Goal: Task Accomplishment & Management: Use online tool/utility

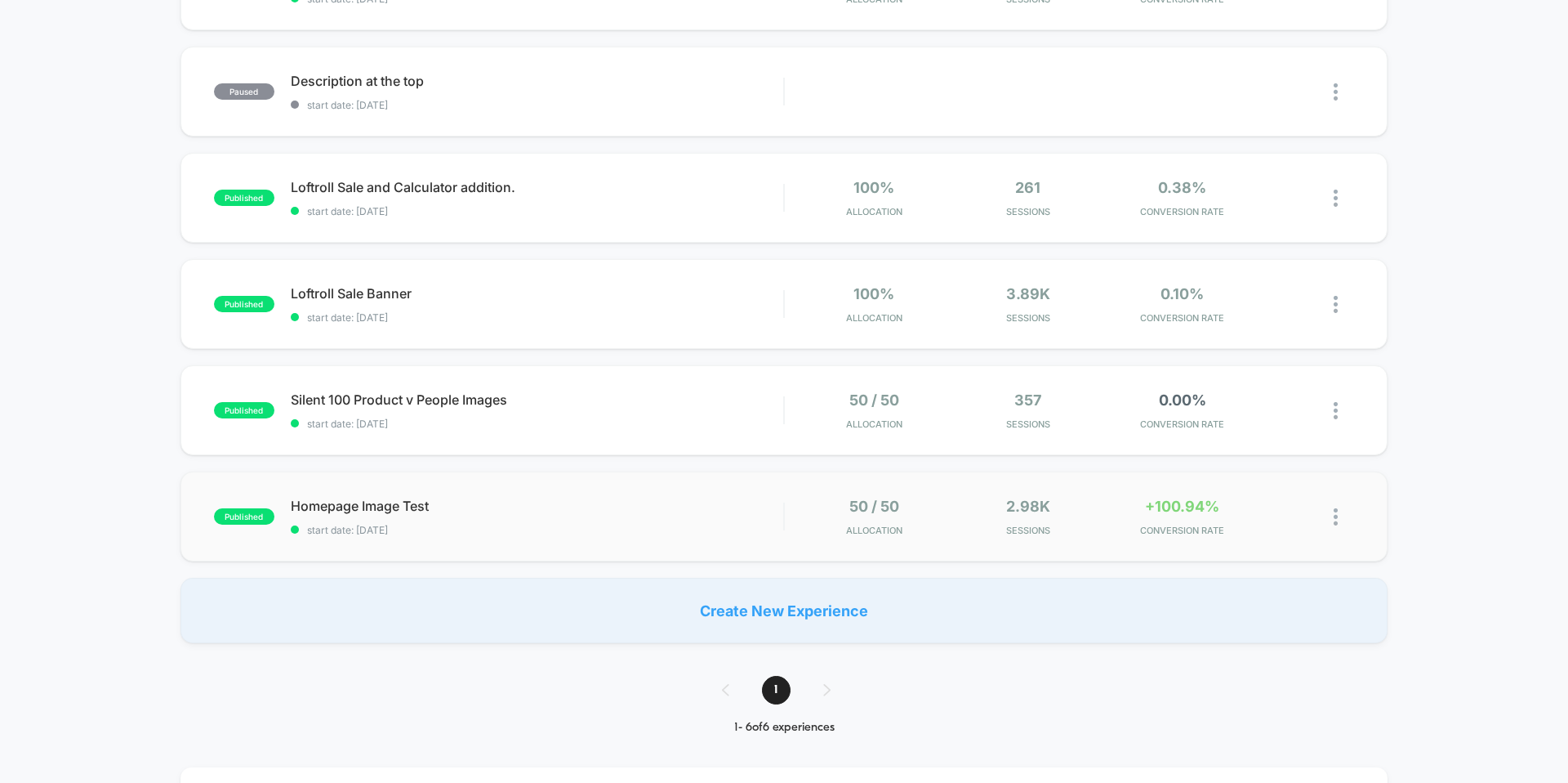
scroll to position [242, 0]
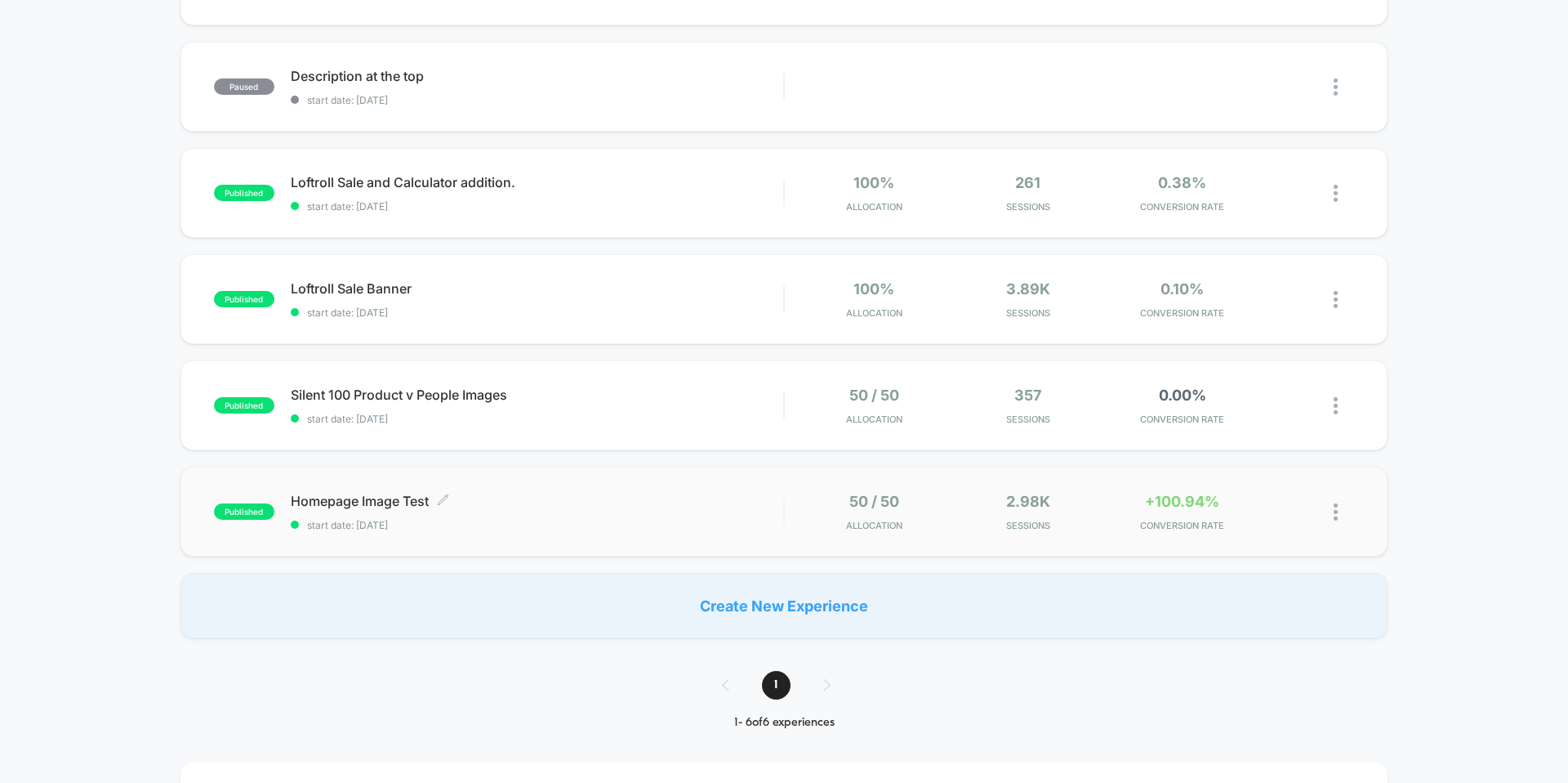
click at [568, 495] on span "Homepage Image Test Click to edit experience details" at bounding box center [537, 501] width 493 height 17
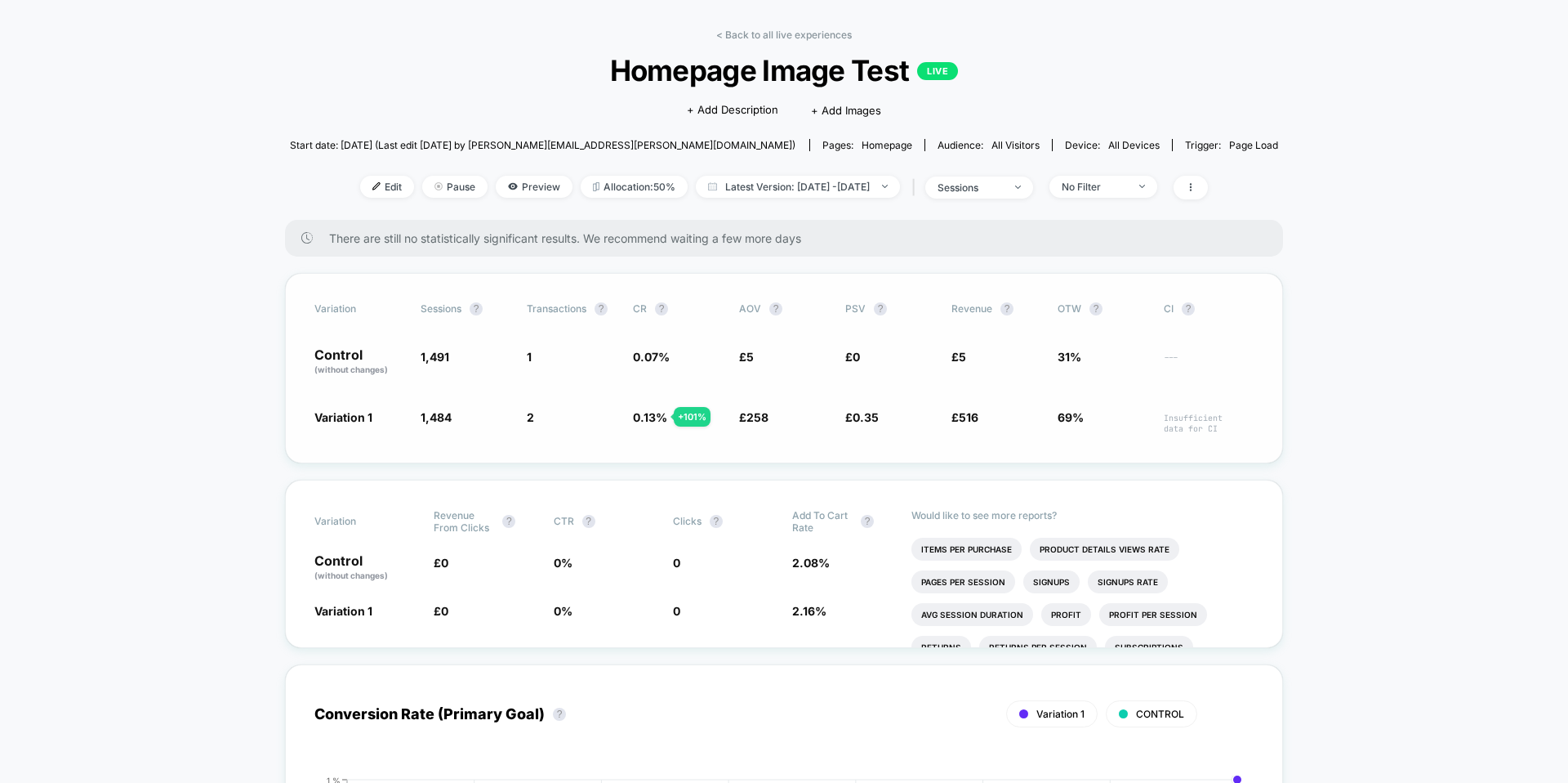
scroll to position [60, 0]
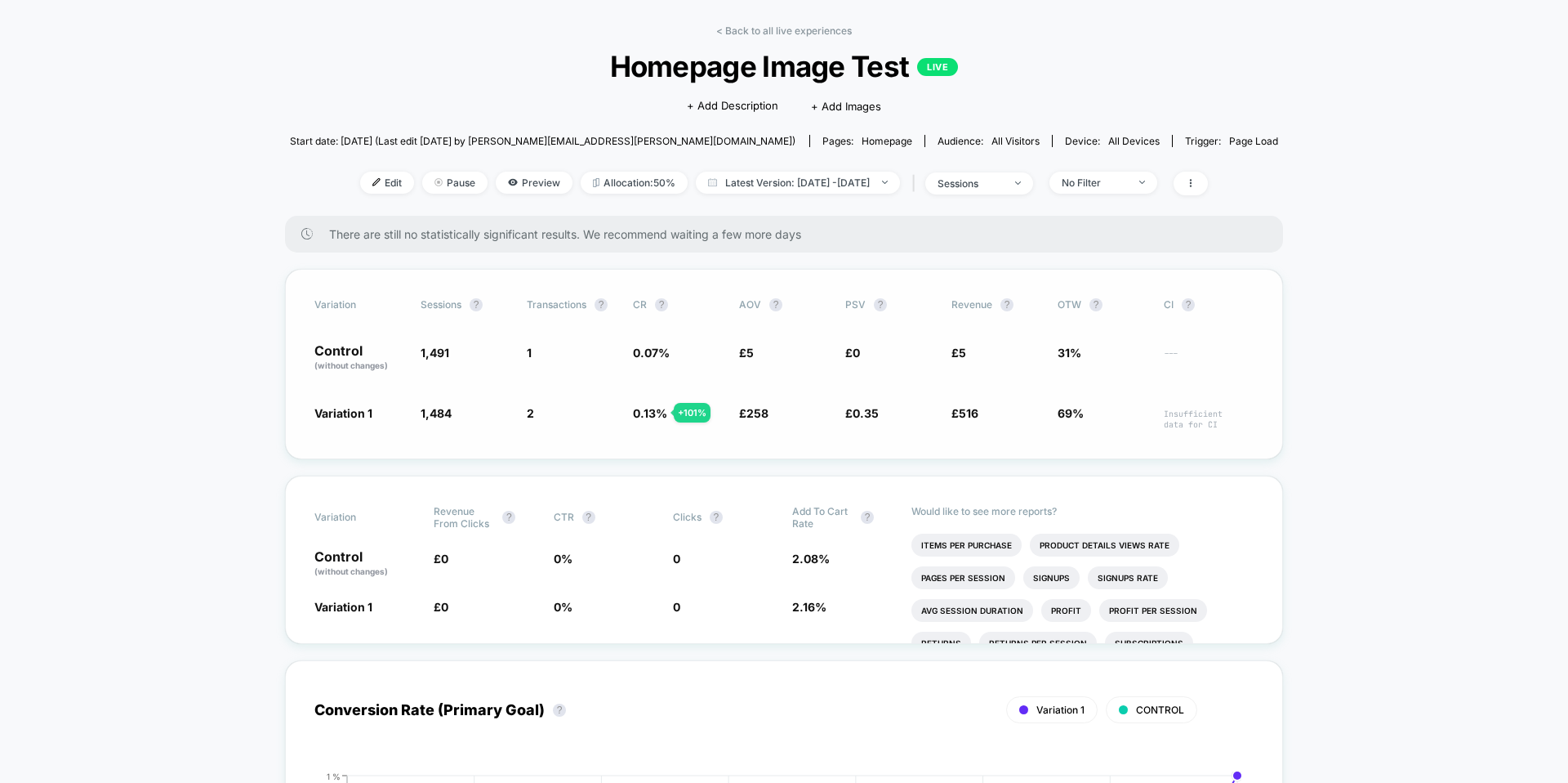
click at [335, 416] on span "Variation 1" at bounding box center [343, 413] width 58 height 14
click at [338, 411] on span "Variation 1" at bounding box center [343, 413] width 58 height 14
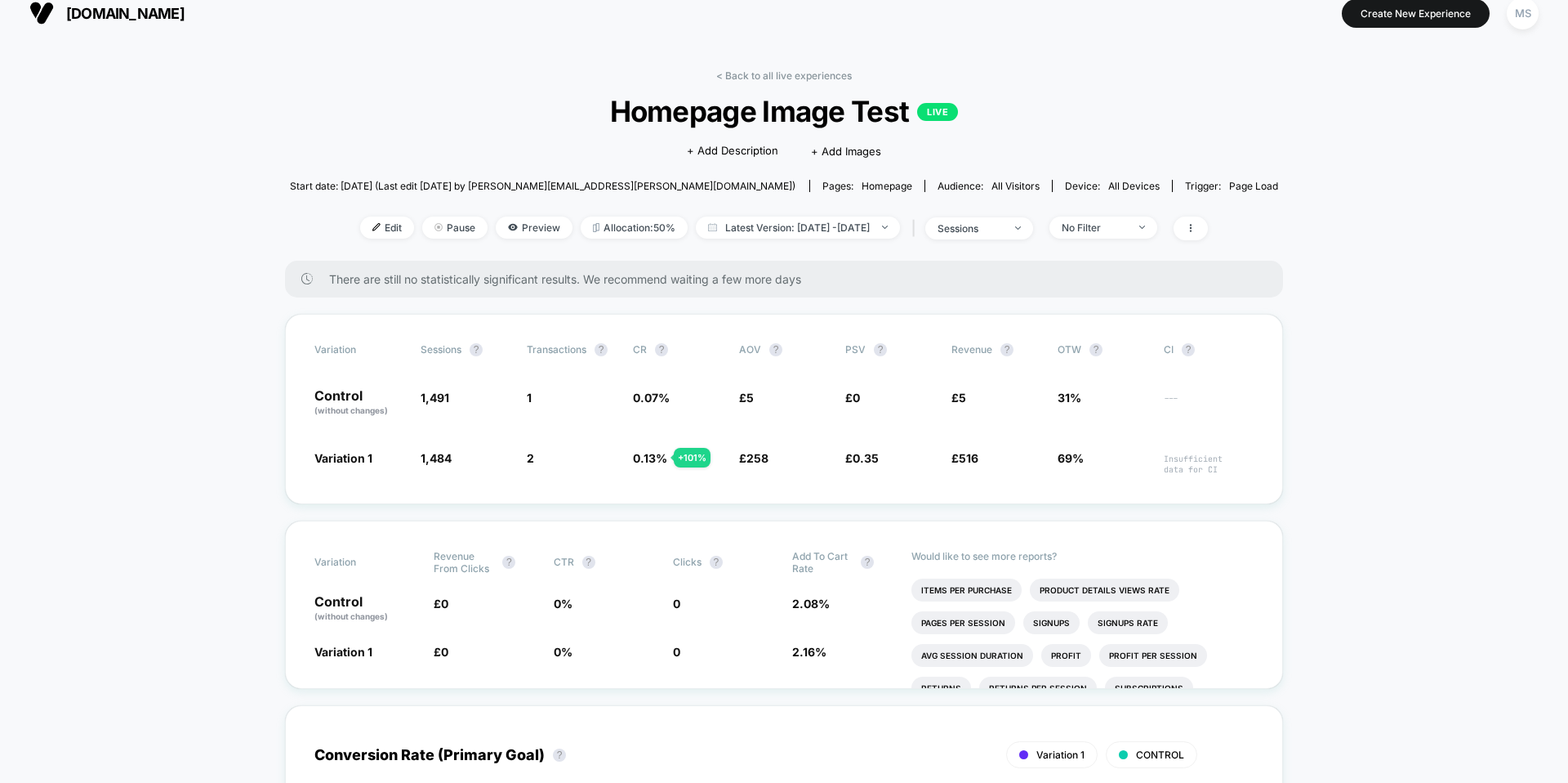
scroll to position [0, 0]
